Goal: Transaction & Acquisition: Purchase product/service

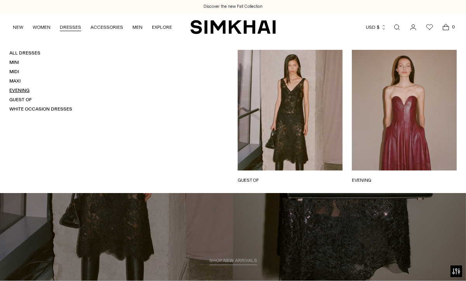
click at [25, 91] on link "Evening" at bounding box center [19, 89] width 20 height 5
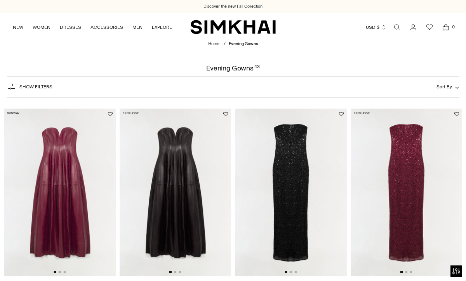
click at [28, 87] on span "Show Filters" at bounding box center [35, 86] width 33 height 5
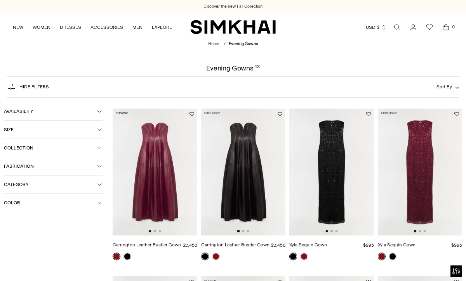
click at [101, 203] on icon "button" at bounding box center [99, 202] width 5 height 5
click at [8, 248] on div at bounding box center [9, 248] width 10 height 10
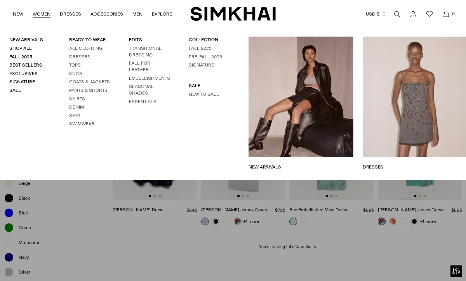
click at [83, 53] on ul "All Clothing Dresses Tops Knits Coats & Jackets Pants & Shorts Skirts Denim Set…" at bounding box center [89, 86] width 41 height 82
click at [83, 55] on link "Dresses" at bounding box center [79, 56] width 21 height 5
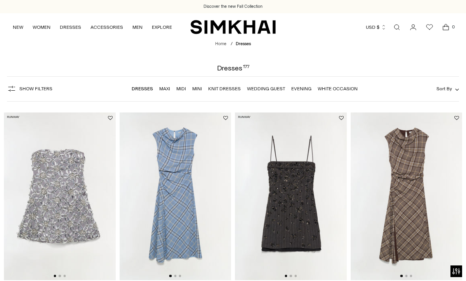
click at [44, 85] on button "Show Filters" at bounding box center [29, 88] width 45 height 12
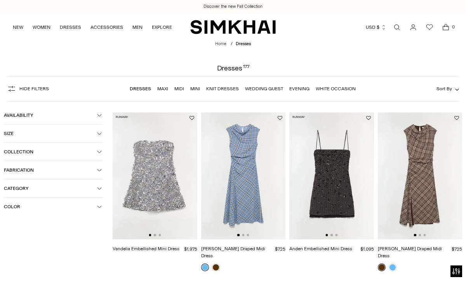
click at [101, 207] on icon "button" at bounding box center [100, 207] width 4 height 2
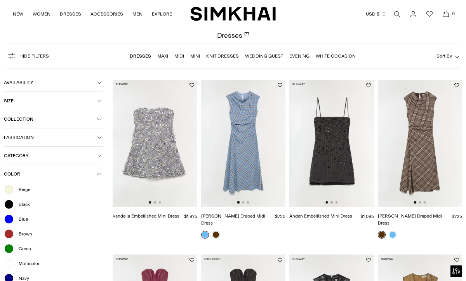
scroll to position [33, 0]
click at [23, 220] on span "Blue" at bounding box center [21, 218] width 14 height 7
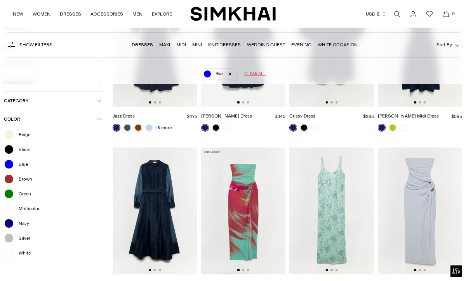
scroll to position [156, 0]
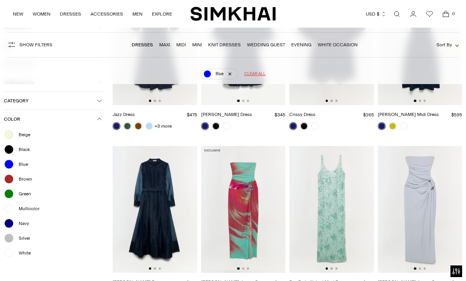
click at [252, 204] on img at bounding box center [243, 209] width 85 height 127
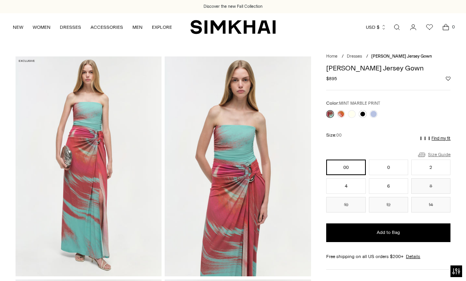
click at [439, 156] on link "Size Guide" at bounding box center [433, 155] width 33 height 10
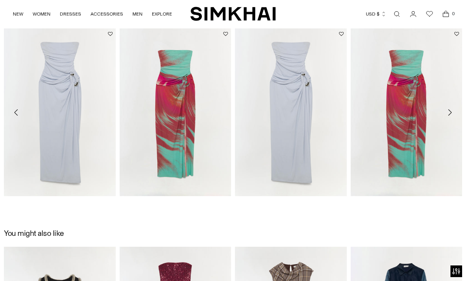
scroll to position [741, 0]
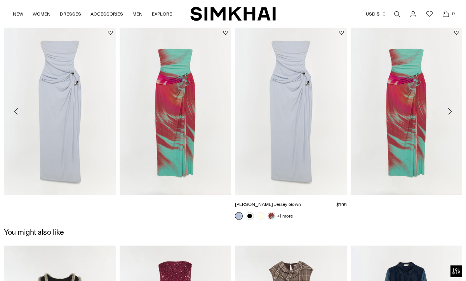
click at [300, 201] on link "[PERSON_NAME] Jersey Gown" at bounding box center [268, 203] width 66 height 5
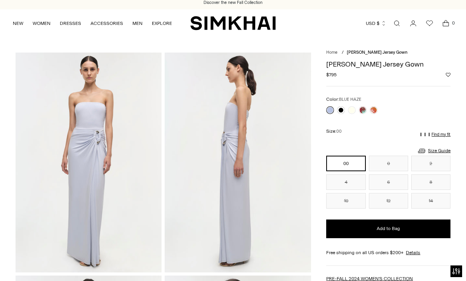
scroll to position [5, 0]
